Goal: Task Accomplishment & Management: Use online tool/utility

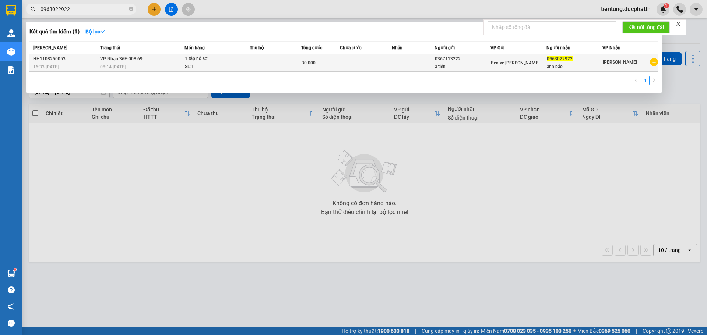
type input "0963022922"
click at [238, 64] on div "SL: 1" at bounding box center [212, 67] width 55 height 8
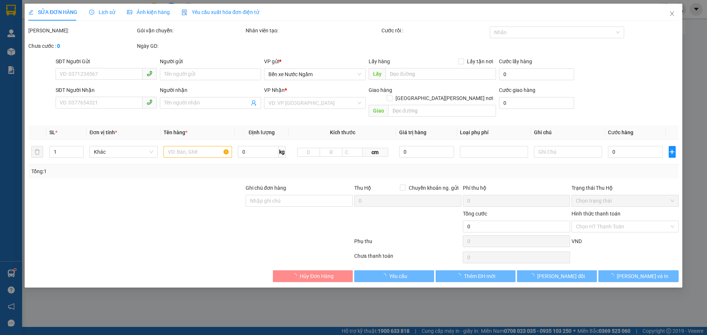
type input "0367113222"
type input "a tiến"
type input "0963022922"
type input "anh bảo"
type input "ck 16h33-11/8 nguyen vu tien vtb"
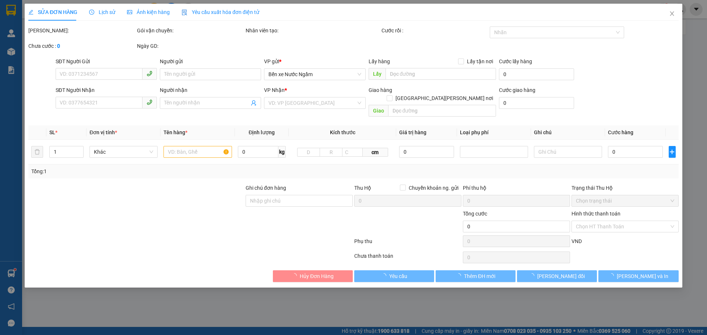
type input "30.000"
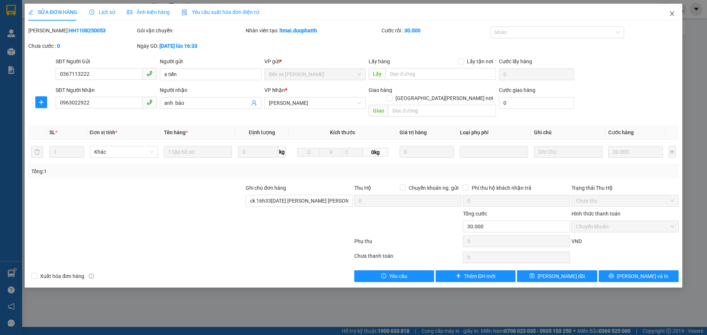
click at [670, 15] on icon "close" at bounding box center [672, 14] width 6 height 6
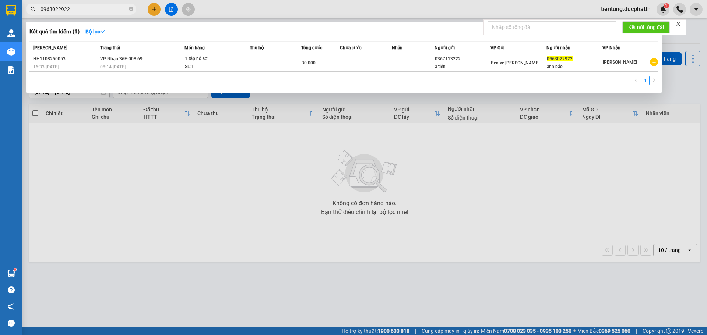
click at [86, 9] on input "0963022922" at bounding box center [83, 9] width 87 height 8
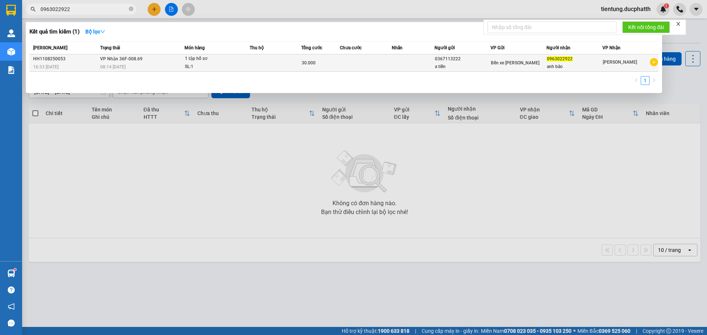
click at [152, 62] on td "VP Nhận 36F-008.69 08:14 - 12/08" at bounding box center [141, 62] width 86 height 17
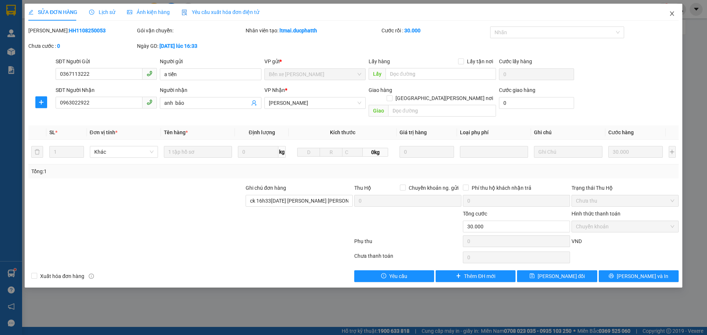
click at [671, 17] on span "Close" at bounding box center [671, 14] width 21 height 21
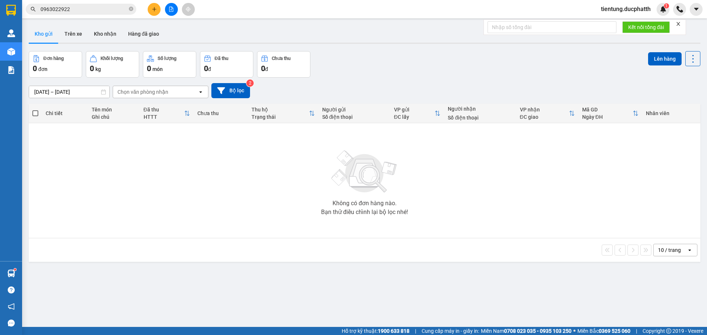
click at [80, 10] on input "0963022922" at bounding box center [83, 9] width 87 height 8
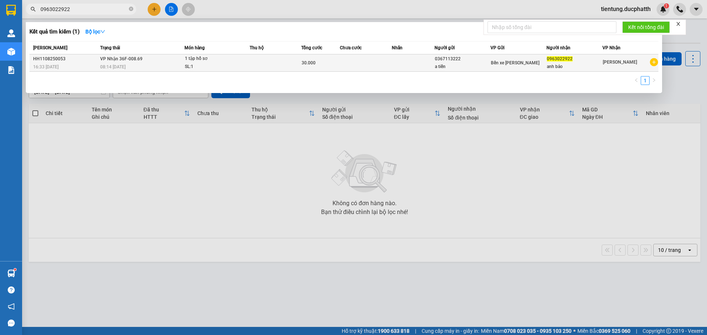
click at [343, 61] on td at bounding box center [366, 62] width 52 height 17
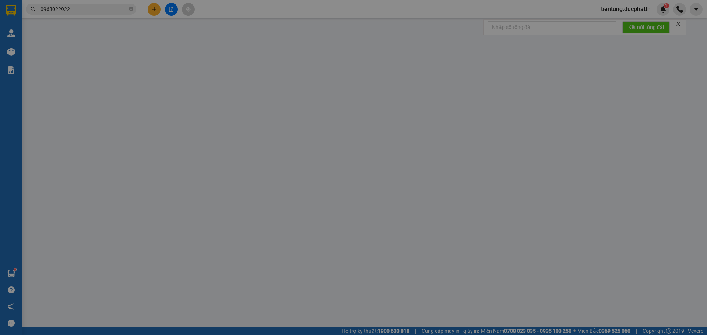
type input "0367113222"
type input "a tiến"
type input "0963022922"
type input "anh bảo"
type input "ck 16h33-11/8 nguyen vu tien vtb"
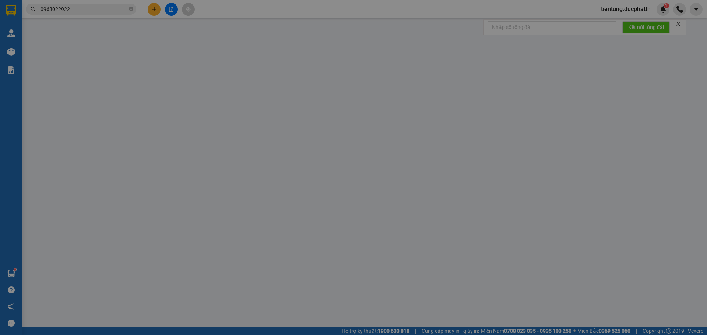
type input "30.000"
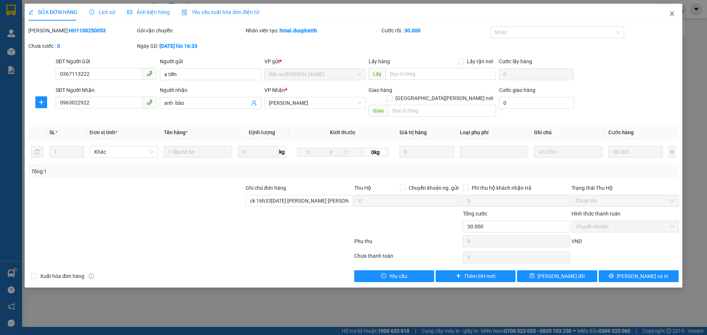
click at [673, 12] on icon "close" at bounding box center [672, 14] width 6 height 6
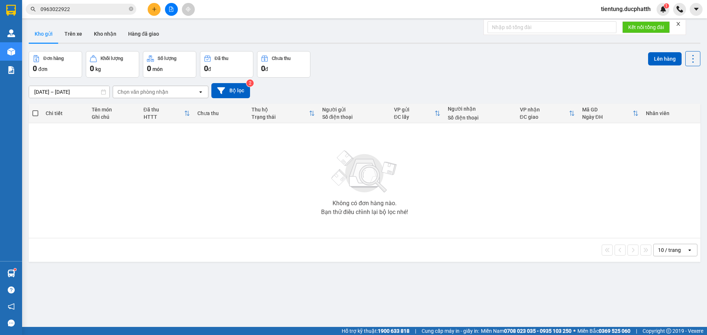
click at [130, 10] on icon "close-circle" at bounding box center [131, 9] width 4 height 4
click at [63, 6] on input "text" at bounding box center [83, 9] width 87 height 8
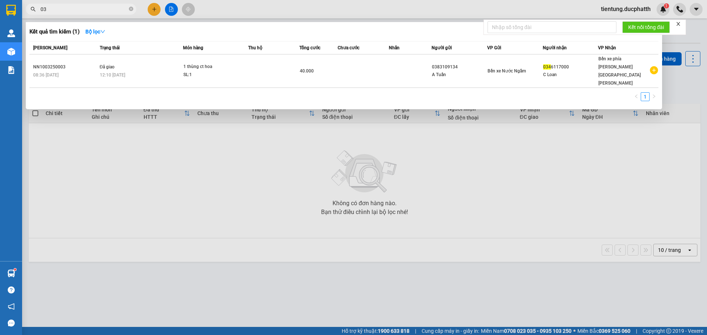
type input "0"
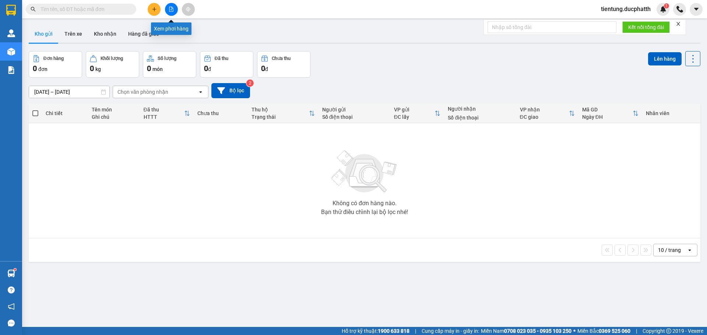
click at [171, 8] on icon "file-add" at bounding box center [171, 9] width 4 height 5
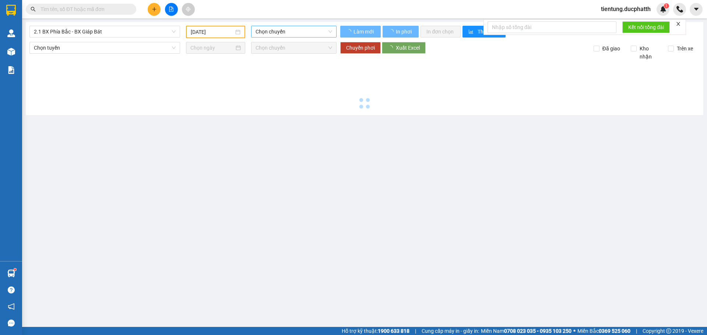
type input "12/08/2025"
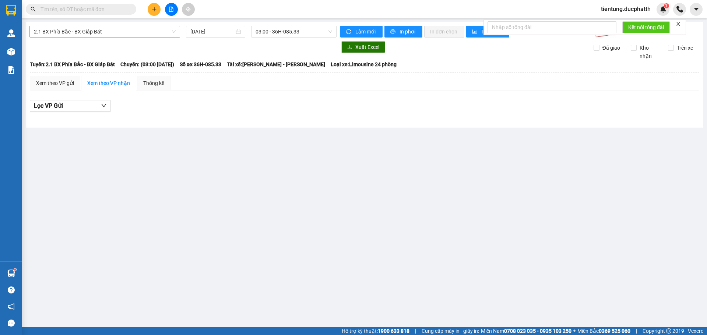
click at [95, 31] on span "2.1 BX Phía Bắc - BX Giáp Bát" at bounding box center [105, 31] width 142 height 11
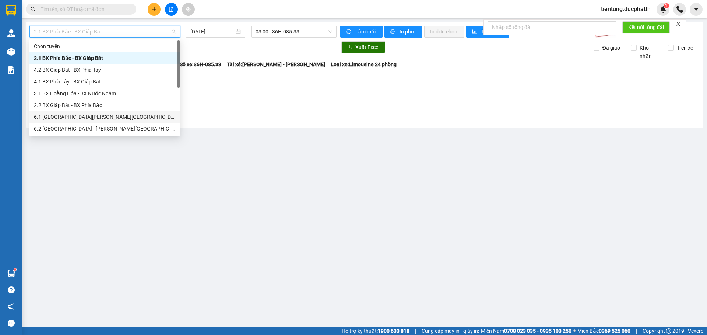
scroll to position [37, 0]
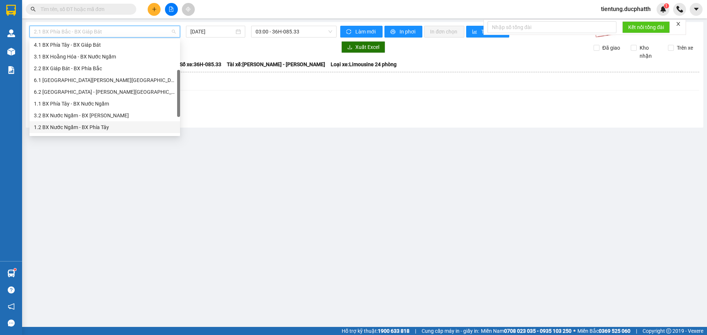
click at [109, 126] on div "1.2 BX Nước Ngầm - BX Phía Tây" at bounding box center [105, 127] width 142 height 8
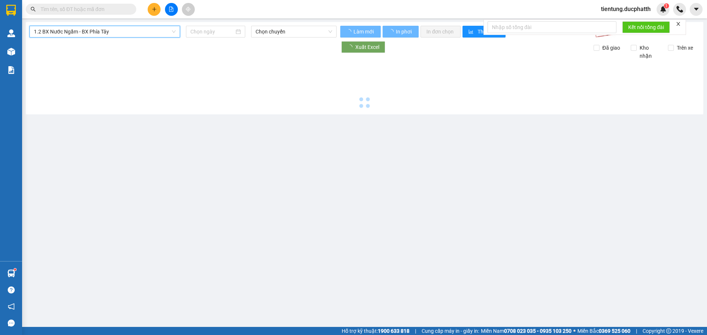
type input "12/08/2025"
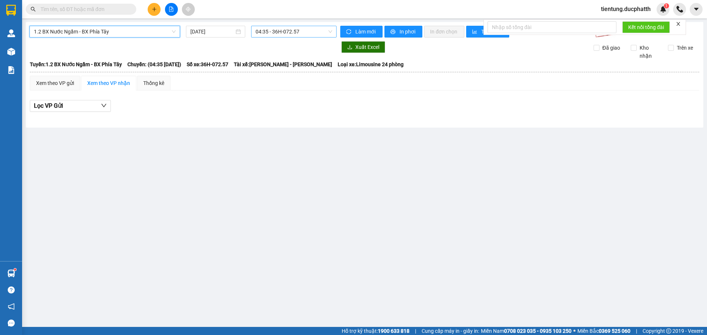
click at [286, 31] on span "04:35 - 36H-072.57" at bounding box center [293, 31] width 77 height 11
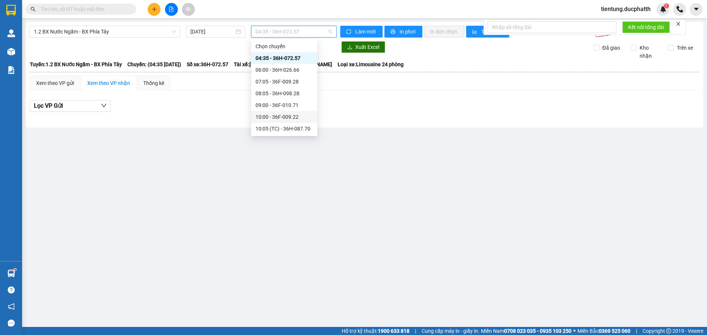
click at [303, 118] on div "10:00 - 36F-009.22" at bounding box center [283, 117] width 57 height 8
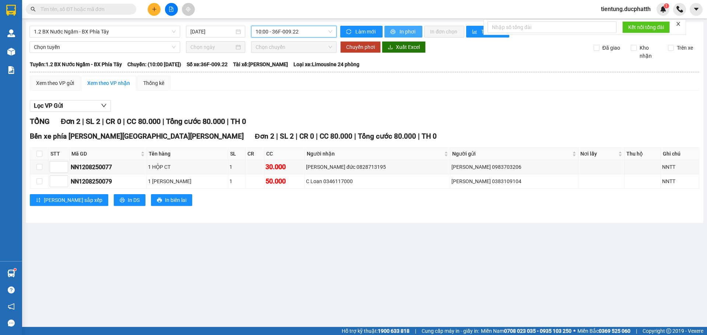
click at [407, 35] on span "In phơi" at bounding box center [407, 32] width 17 height 8
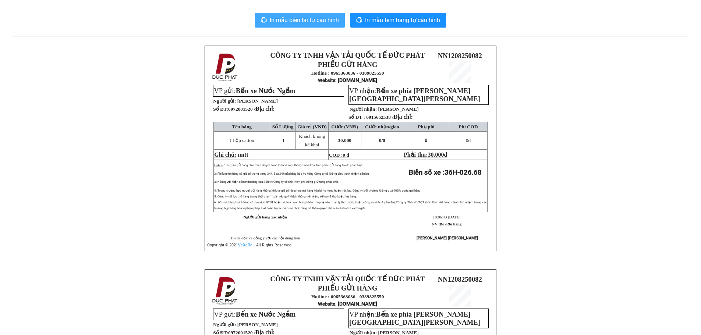
click at [301, 16] on span "In mẫu biên lai tự cấu hình" at bounding box center [304, 19] width 69 height 9
click at [306, 24] on span "In mẫu biên lai tự cấu hình" at bounding box center [304, 19] width 69 height 9
click at [312, 20] on span "In mẫu biên lai tự cấu hình" at bounding box center [304, 19] width 69 height 9
click at [311, 18] on span "In mẫu biên lai tự cấu hình" at bounding box center [304, 19] width 69 height 9
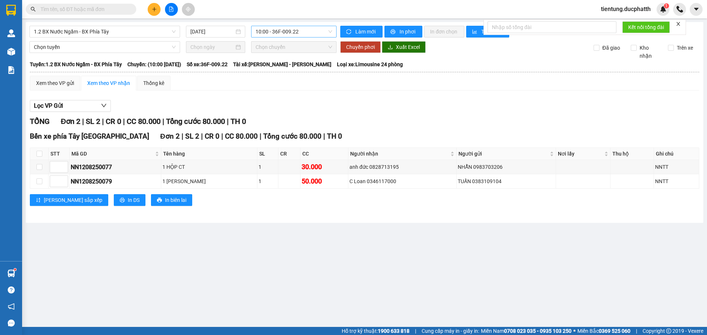
drag, startPoint x: 295, startPoint y: 31, endPoint x: 311, endPoint y: 81, distance: 52.0
click at [295, 33] on span "10:00 - 36F-009.22" at bounding box center [293, 31] width 77 height 11
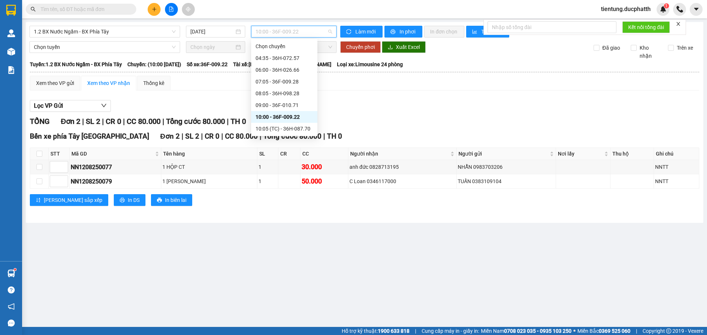
scroll to position [74, 0]
click at [288, 66] on div "11:00 - 36H-026.68" at bounding box center [283, 67] width 57 height 8
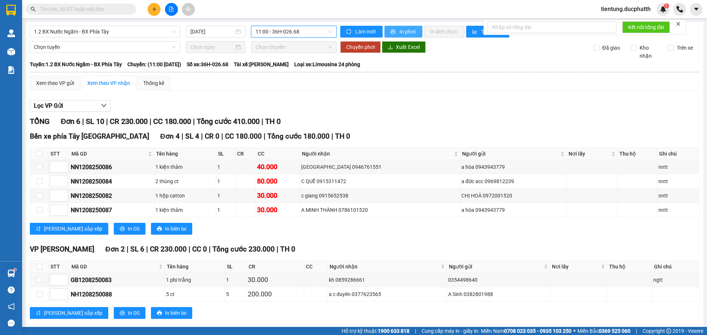
click at [399, 30] on span "In phơi" at bounding box center [407, 32] width 17 height 8
click at [98, 12] on input "text" at bounding box center [83, 9] width 87 height 8
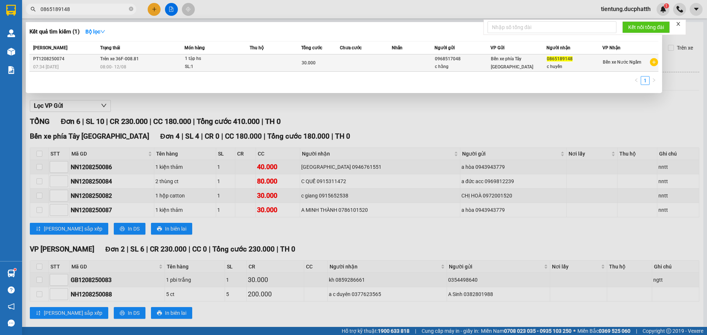
type input "0865189148"
click at [219, 64] on div "SL: 1" at bounding box center [212, 67] width 55 height 8
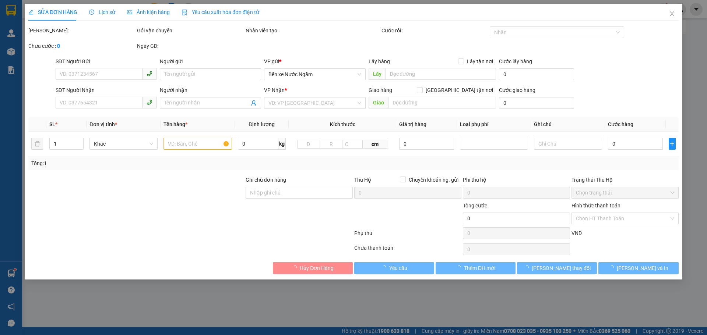
type input "0968517048"
type input "c hằng"
type input "0865189148"
type input "c huyền"
type input "CK 7:33 12.8 VO THI HANG"
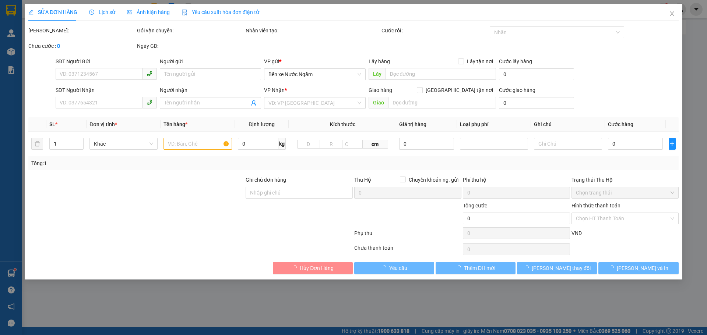
type input "30.000"
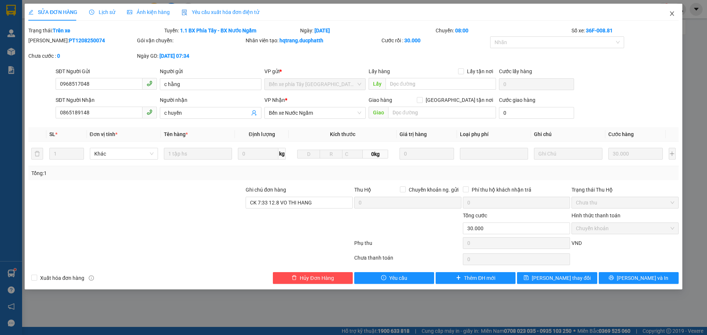
click at [671, 16] on icon "close" at bounding box center [672, 14] width 6 height 6
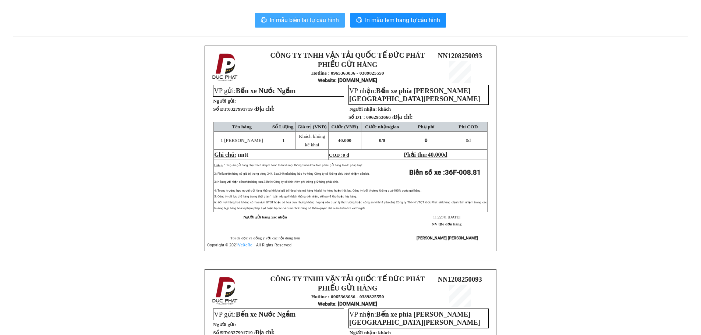
click at [291, 22] on span "In mẫu biên lai tự cấu hình" at bounding box center [304, 19] width 69 height 9
click at [287, 21] on span "In mẫu biên lai tự cấu hình" at bounding box center [304, 19] width 69 height 9
click at [299, 24] on span "In mẫu biên lai tự cấu hình" at bounding box center [304, 19] width 69 height 9
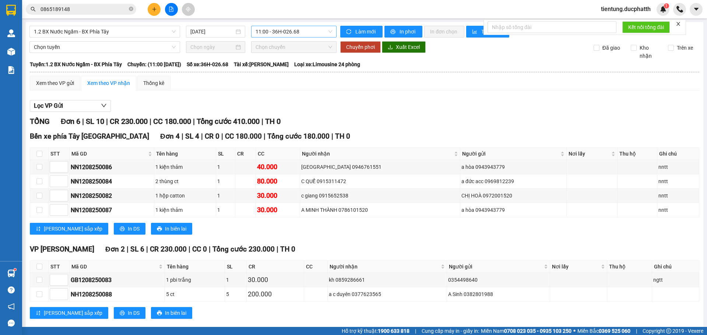
drag, startPoint x: 273, startPoint y: 31, endPoint x: 279, endPoint y: 36, distance: 7.8
click at [273, 31] on span "11:00 - 36H-026.68" at bounding box center [293, 31] width 77 height 11
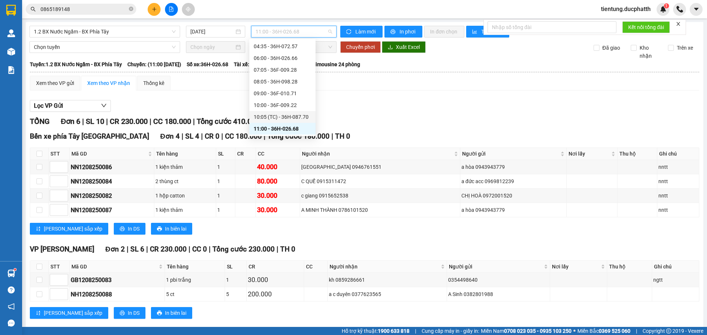
scroll to position [49, 0]
click at [289, 115] on div "12:05 - 36F-008.81" at bounding box center [282, 116] width 57 height 8
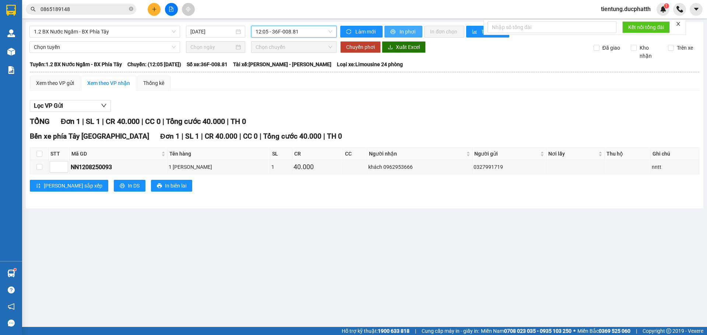
click at [404, 27] on button "In phơi" at bounding box center [403, 32] width 38 height 12
click at [314, 35] on span "12:05 - 36F-008.81" at bounding box center [293, 31] width 77 height 11
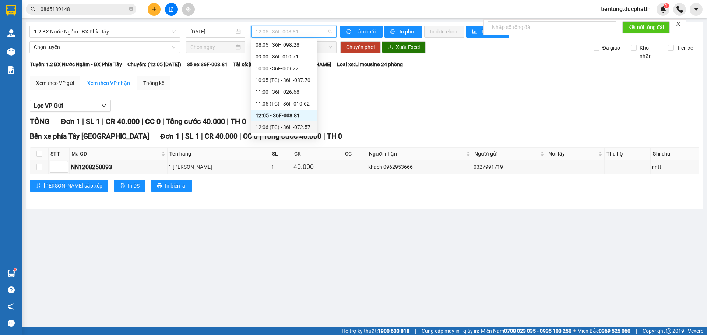
drag, startPoint x: 287, startPoint y: 125, endPoint x: 297, endPoint y: 124, distance: 10.0
click at [287, 125] on div "12:06 (TC) - 36H-072.57" at bounding box center [283, 127] width 57 height 8
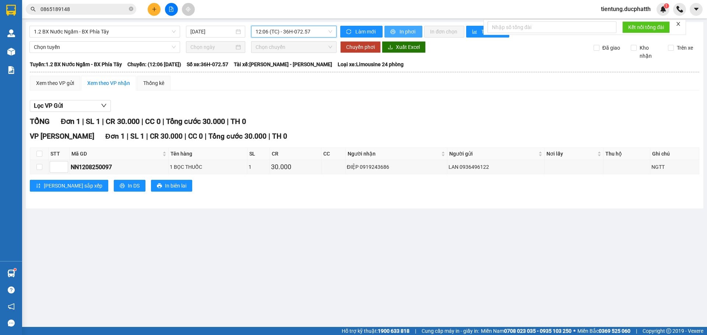
click at [395, 36] on button "In phơi" at bounding box center [403, 32] width 38 height 12
click at [301, 28] on span "12:06 (TC) - 36H-072.57" at bounding box center [293, 31] width 77 height 11
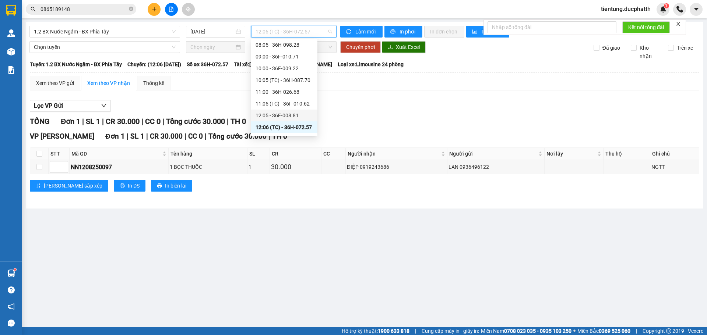
scroll to position [122, 0]
click at [297, 64] on div "13:00 - 36H-026.66" at bounding box center [283, 65] width 57 height 8
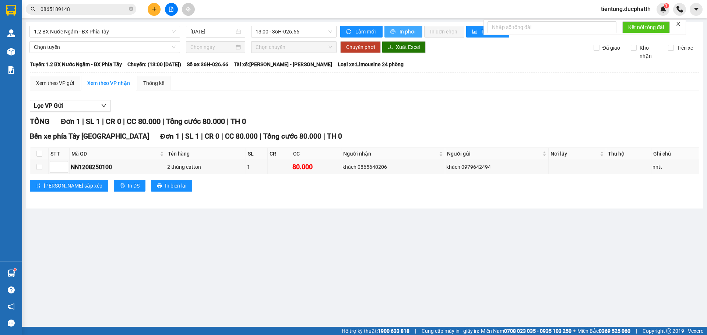
click at [404, 31] on span "In phơi" at bounding box center [407, 32] width 17 height 8
click at [600, 11] on span "tientung.ducphatth" at bounding box center [625, 8] width 61 height 9
click at [611, 23] on span "Đăng xuất" at bounding box center [628, 23] width 47 height 8
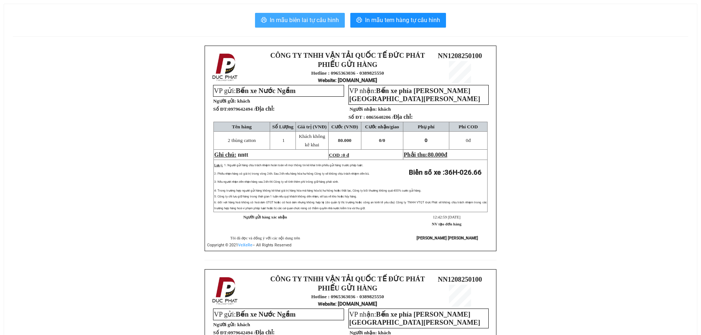
click at [304, 25] on button "In mẫu biên lai tự cấu hình" at bounding box center [300, 20] width 90 height 15
click at [311, 19] on span "In mẫu biên lai tự cấu hình" at bounding box center [304, 19] width 69 height 9
click at [310, 19] on span "In mẫu biên lai tự cấu hình" at bounding box center [304, 19] width 69 height 9
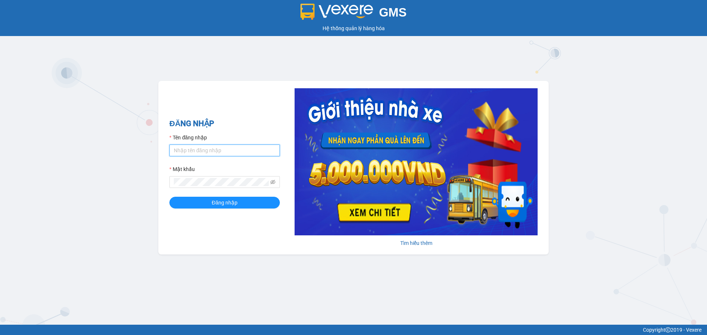
click at [225, 152] on input "Tên đăng nhập" at bounding box center [224, 151] width 110 height 12
type input "kpvy.ducphatth"
click at [200, 177] on span at bounding box center [224, 182] width 110 height 12
click at [198, 203] on button "Đăng nhập" at bounding box center [224, 203] width 110 height 12
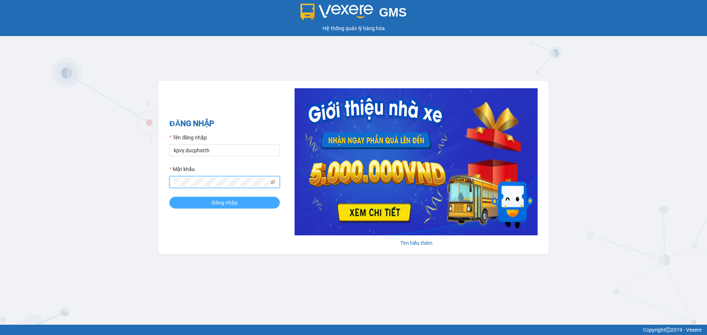
click at [198, 203] on button "Đăng nhập" at bounding box center [224, 203] width 110 height 12
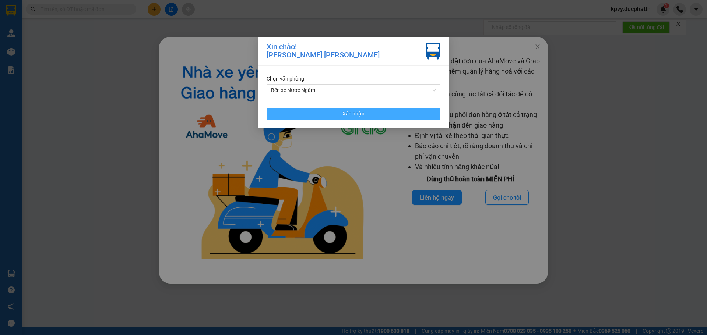
drag, startPoint x: 365, startPoint y: 117, endPoint x: 511, endPoint y: 60, distance: 156.6
click at [365, 116] on button "Xác nhận" at bounding box center [353, 114] width 174 height 12
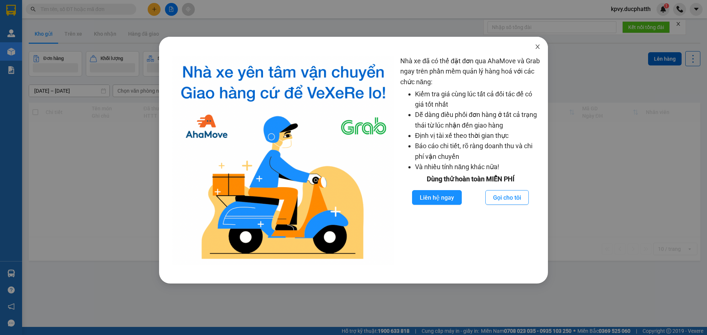
click at [539, 50] on span "Close" at bounding box center [537, 47] width 21 height 21
